Goal: Task Accomplishment & Management: Manage account settings

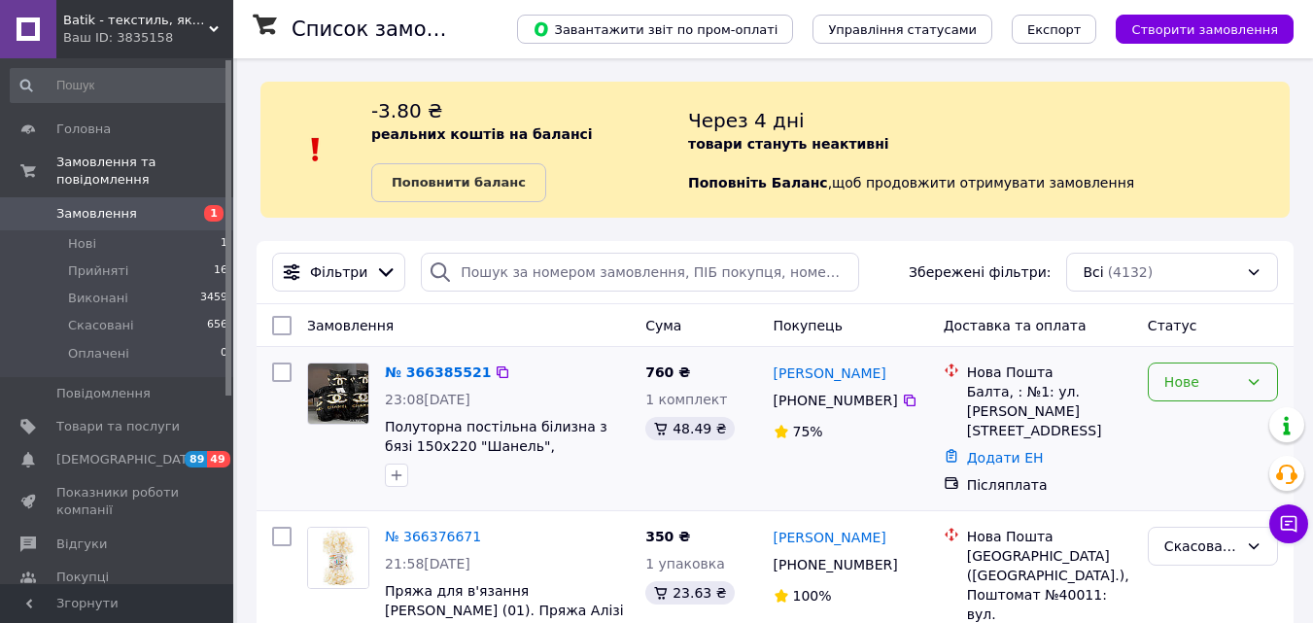
click at [1195, 383] on div "Нове" at bounding box center [1202, 381] width 74 height 21
click at [1192, 423] on li "Прийнято" at bounding box center [1213, 424] width 128 height 35
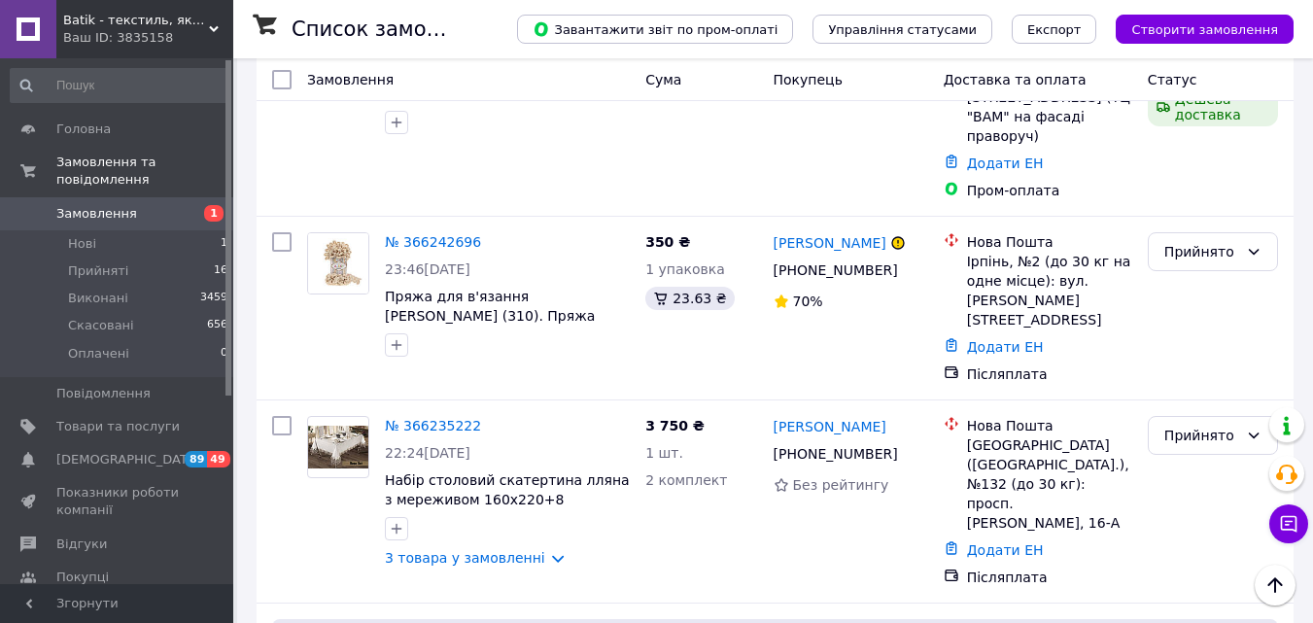
scroll to position [3714, 0]
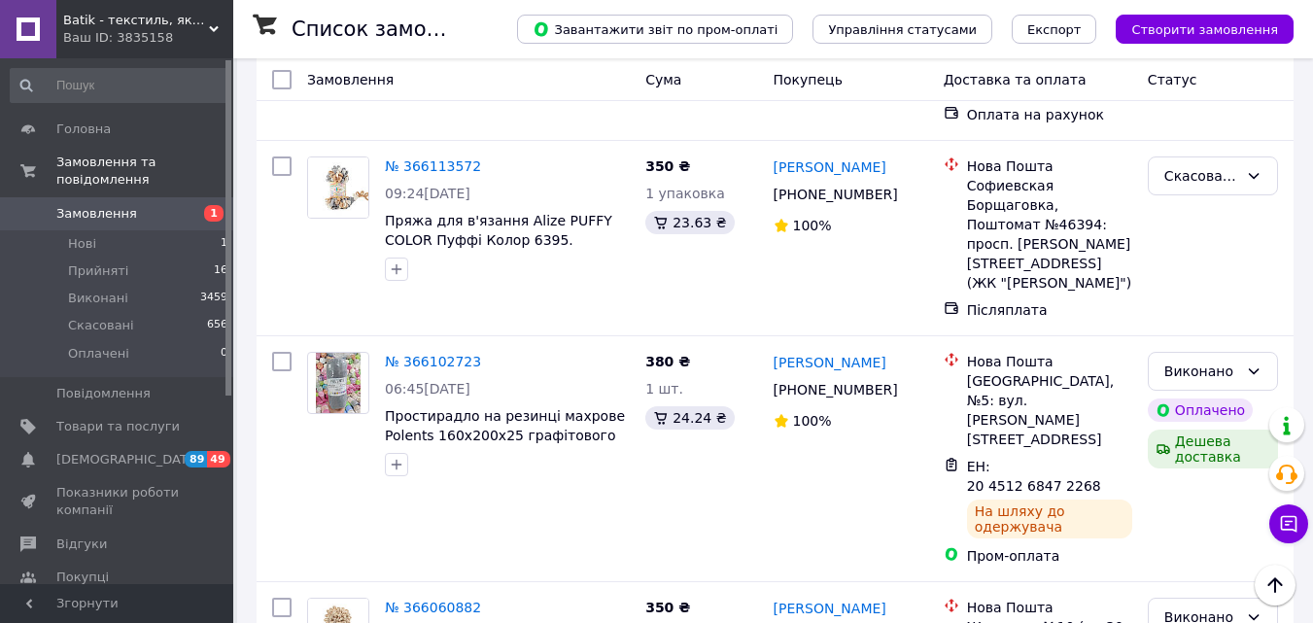
scroll to position [2722, 0]
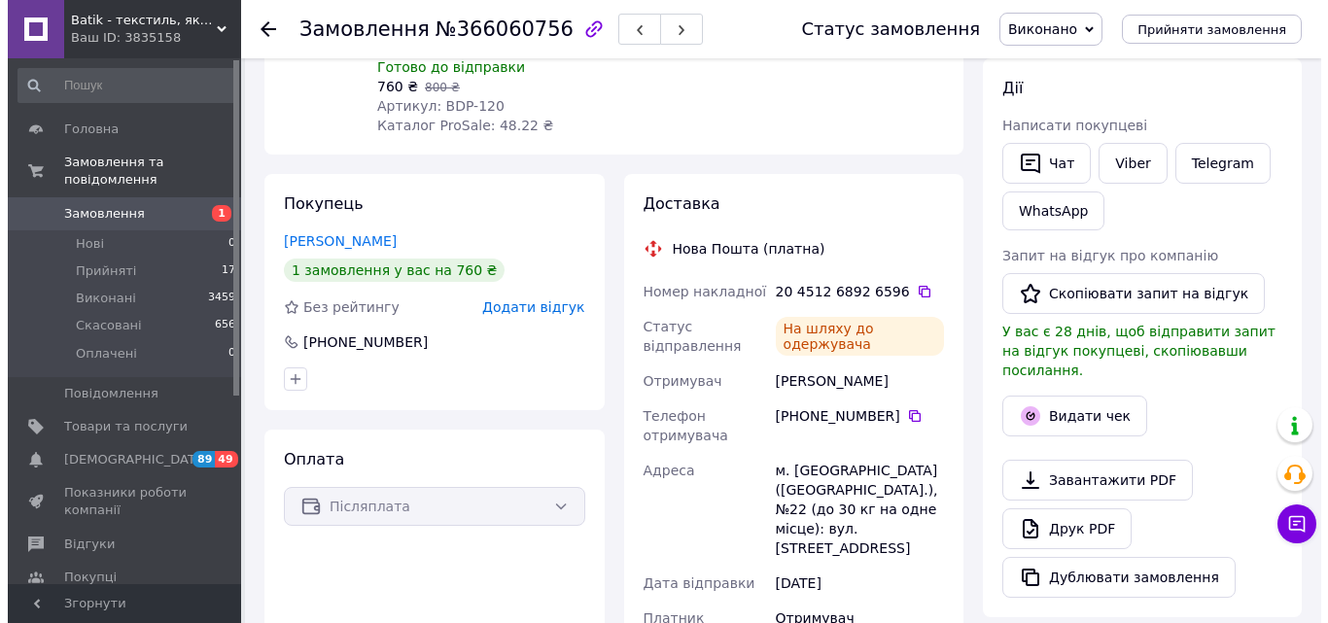
scroll to position [292, 0]
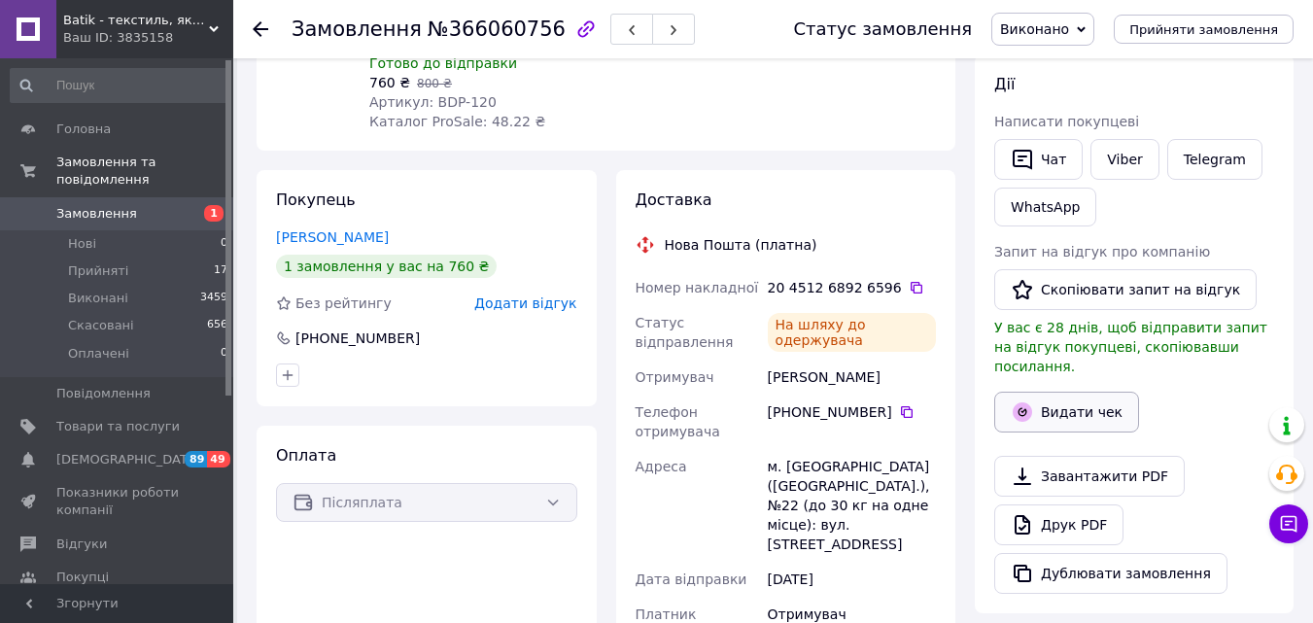
click at [1077, 392] on button "Видати чек" at bounding box center [1067, 412] width 145 height 41
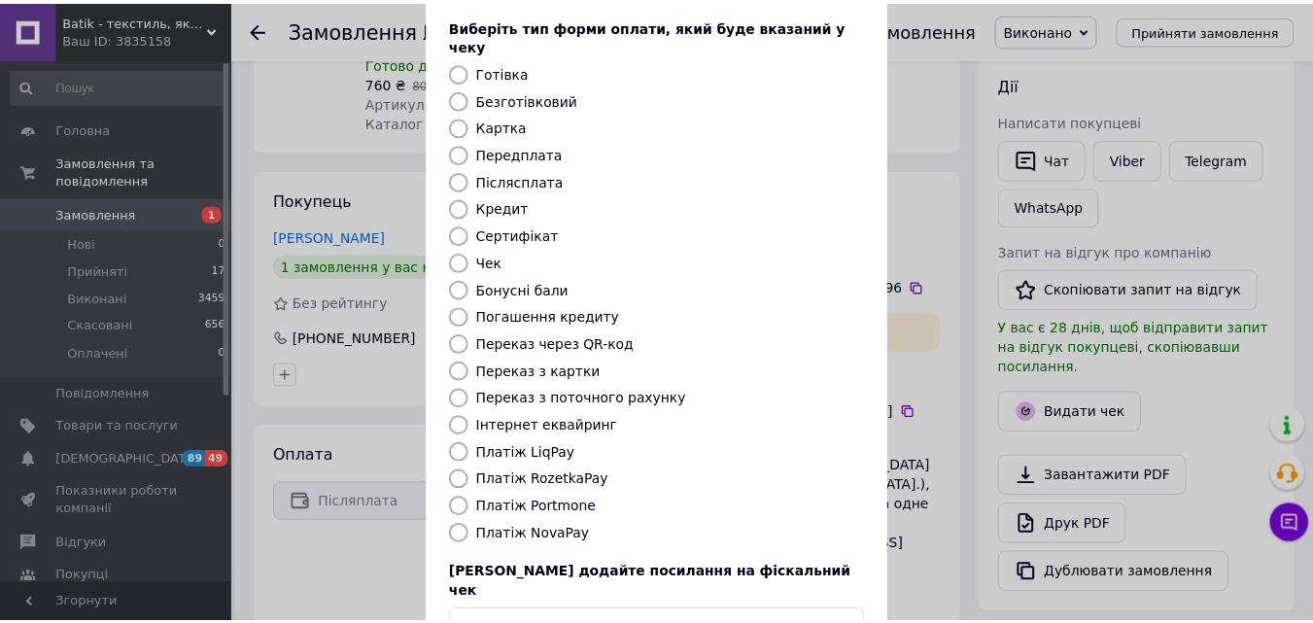
scroll to position [212, 0]
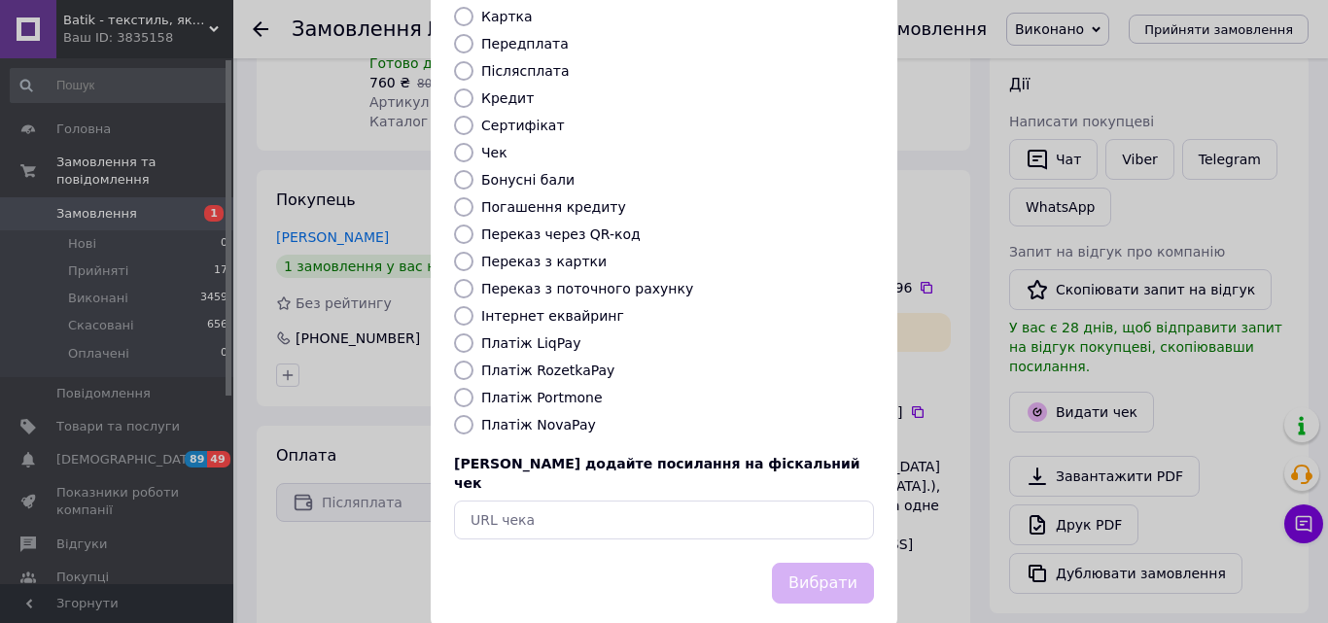
click at [464, 415] on input "Платіж NovaPay" at bounding box center [463, 424] width 19 height 19
radio input "true"
click at [793, 563] on button "Вибрати" at bounding box center [823, 584] width 102 height 42
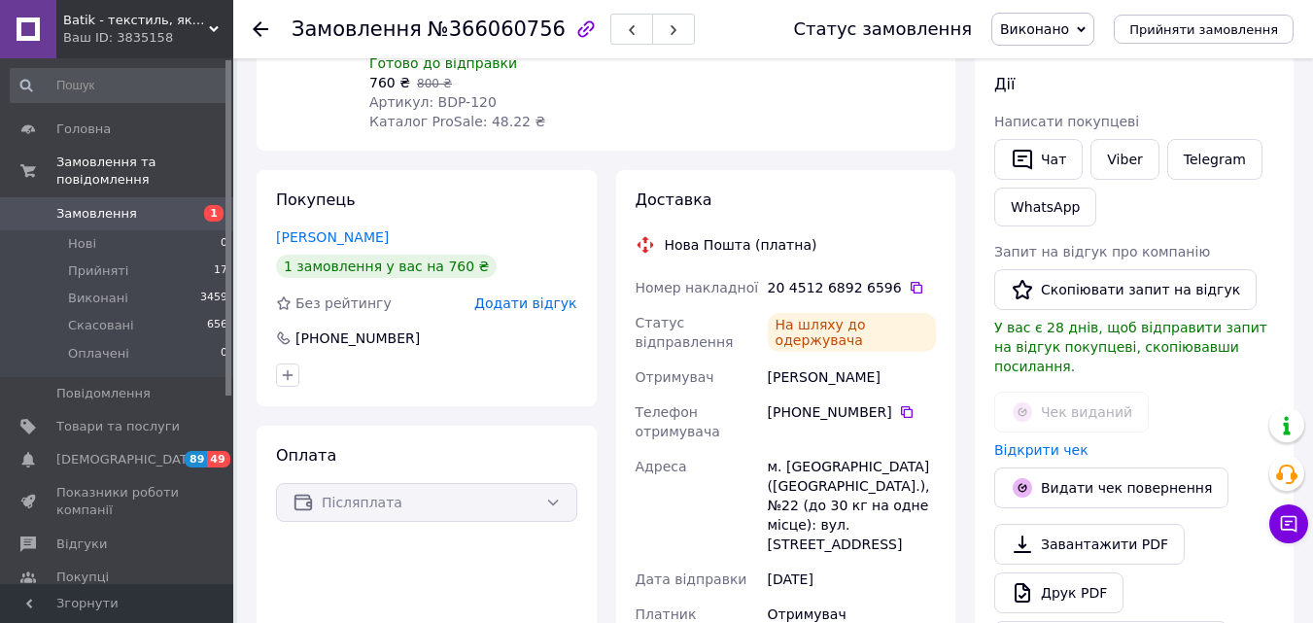
click at [262, 33] on icon at bounding box center [261, 29] width 16 height 16
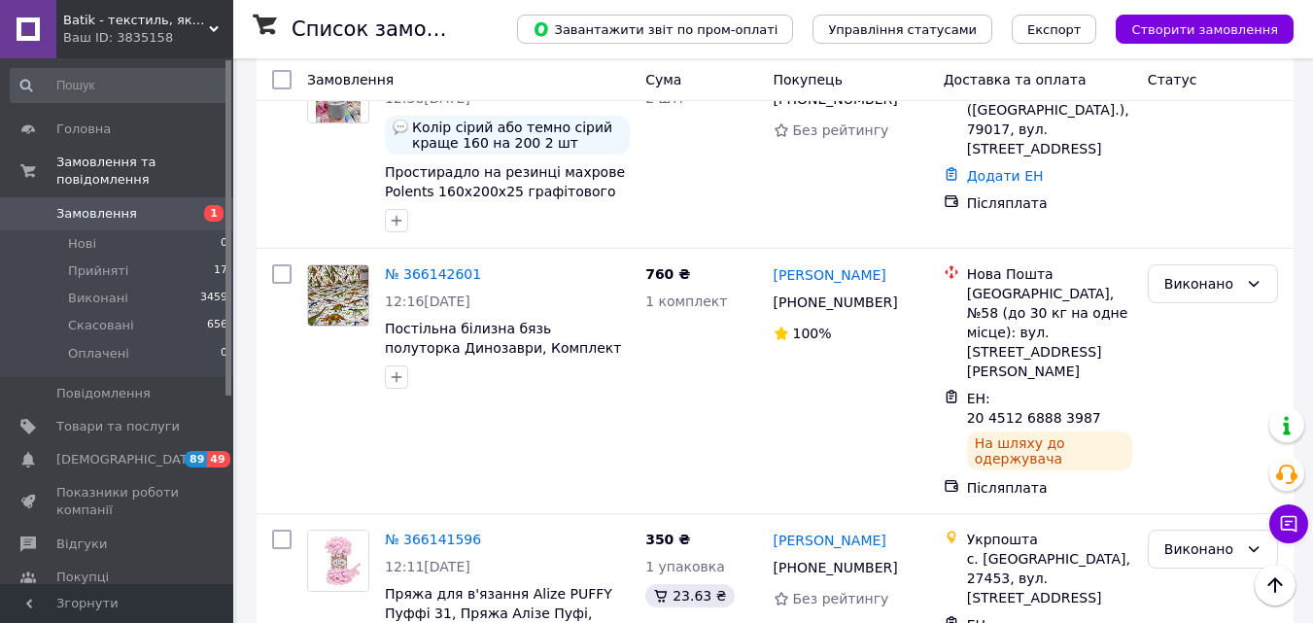
scroll to position [972, 0]
click at [415, 267] on link "№ 366142601" at bounding box center [433, 275] width 96 height 16
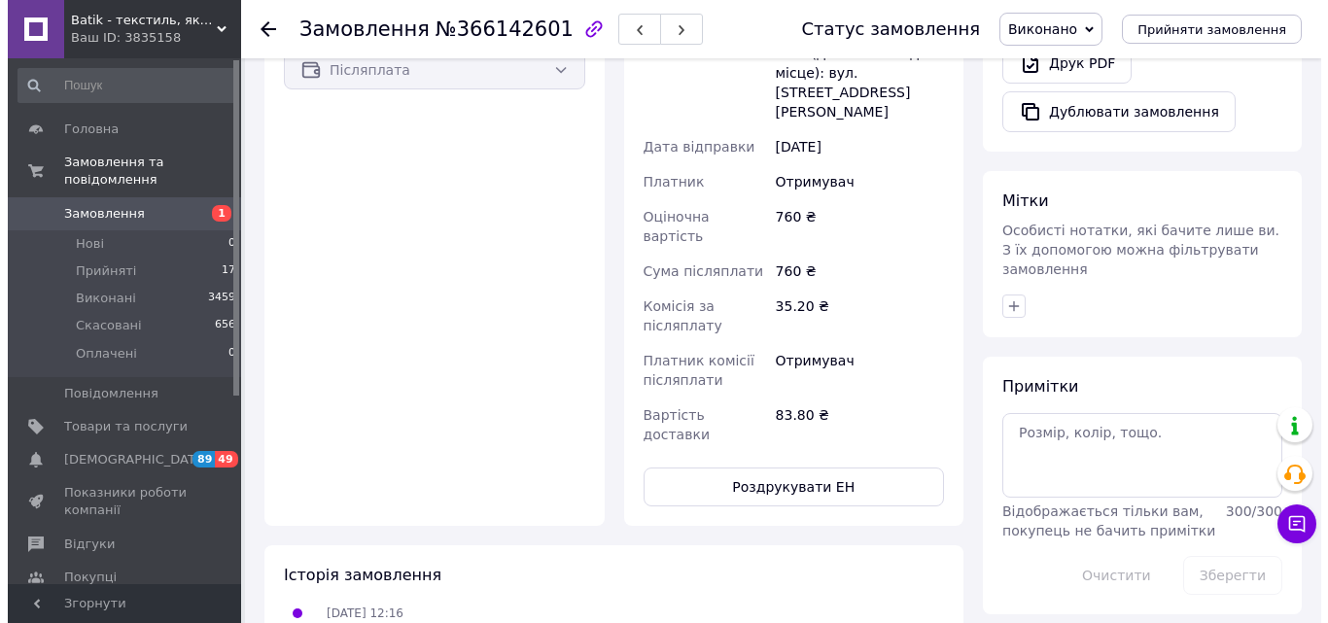
scroll to position [292, 0]
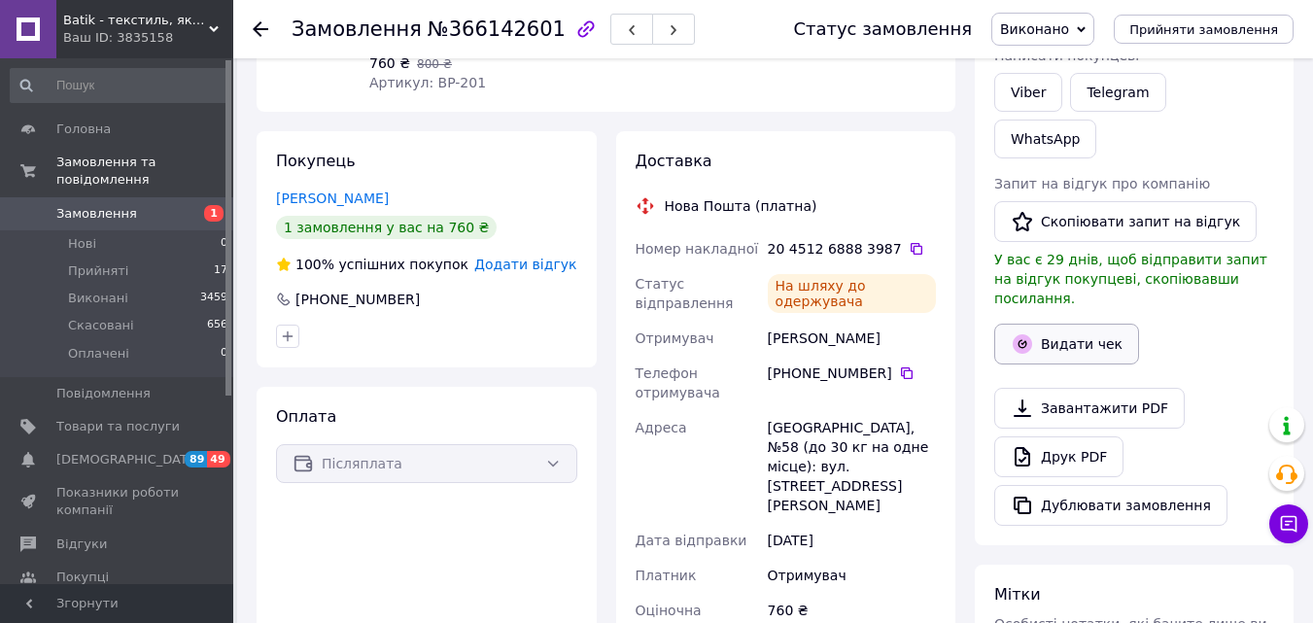
click at [1096, 324] on button "Видати чек" at bounding box center [1067, 344] width 145 height 41
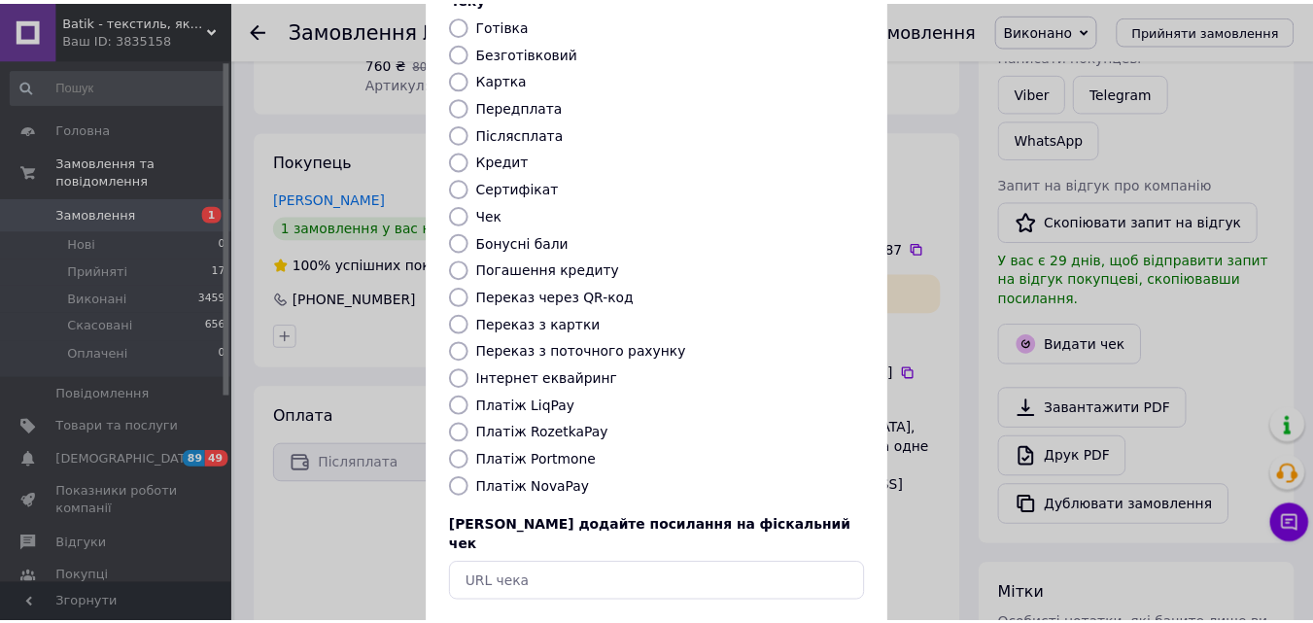
scroll to position [212, 0]
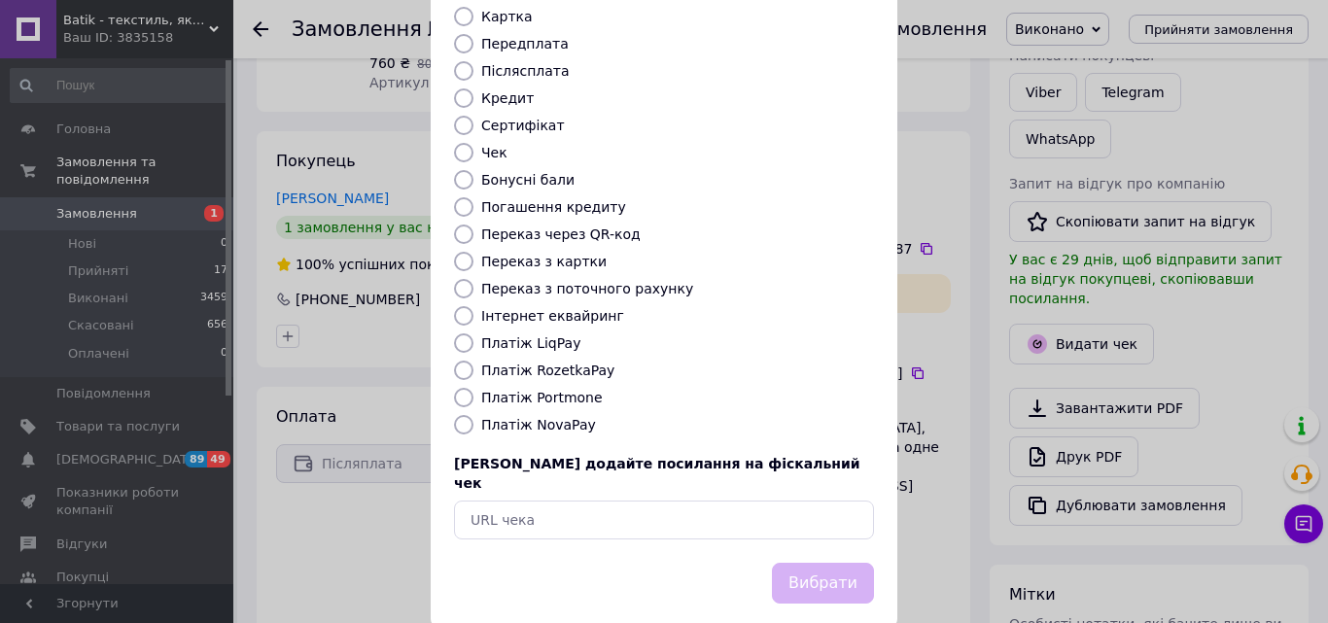
click at [461, 415] on input "Платіж NovaPay" at bounding box center [463, 424] width 19 height 19
radio input "true"
click at [838, 563] on button "Вибрати" at bounding box center [823, 584] width 102 height 42
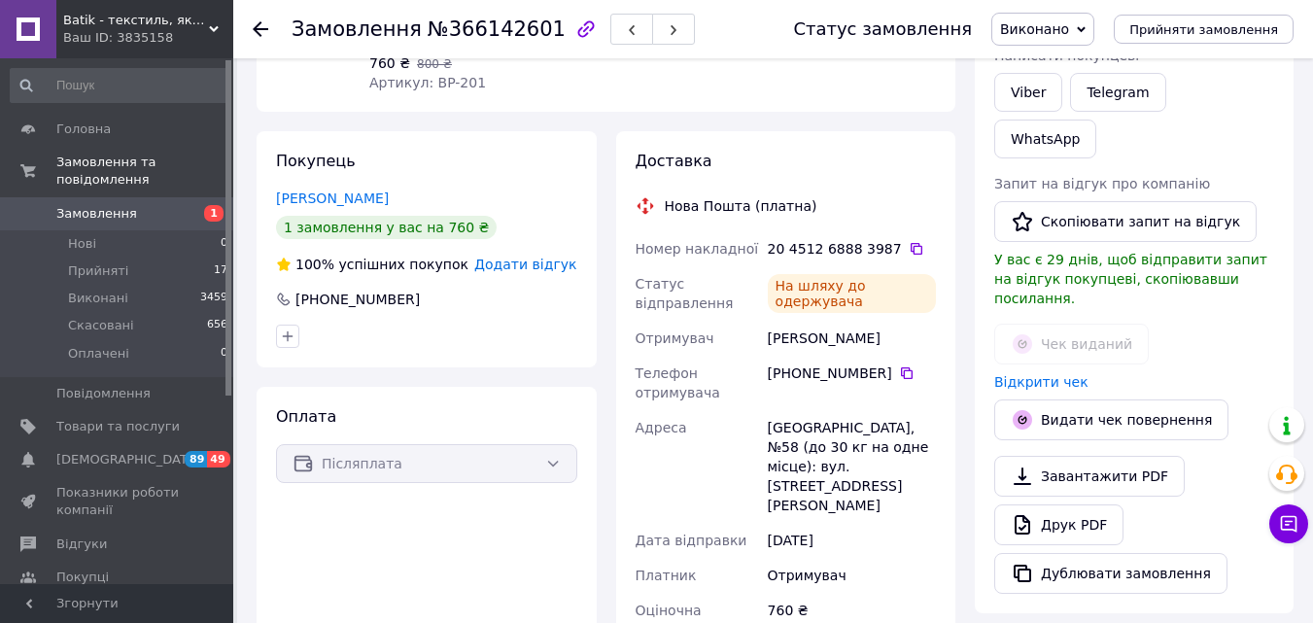
click at [261, 30] on use at bounding box center [261, 29] width 16 height 16
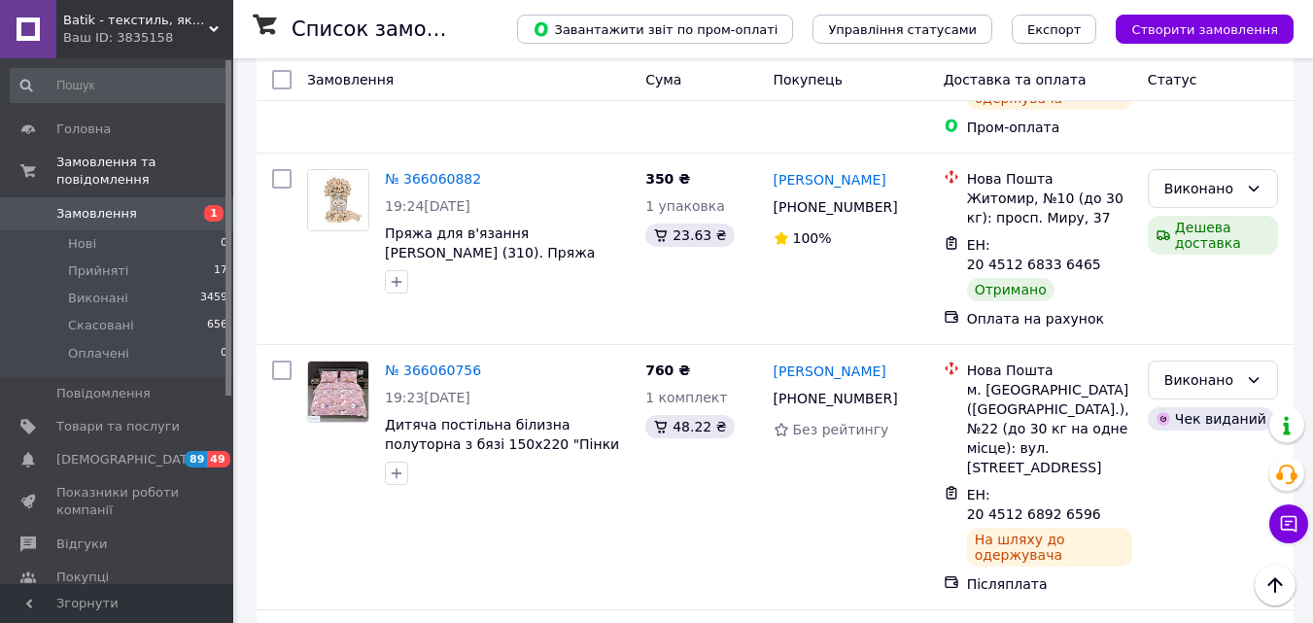
scroll to position [3767, 0]
